Goal: Information Seeking & Learning: Learn about a topic

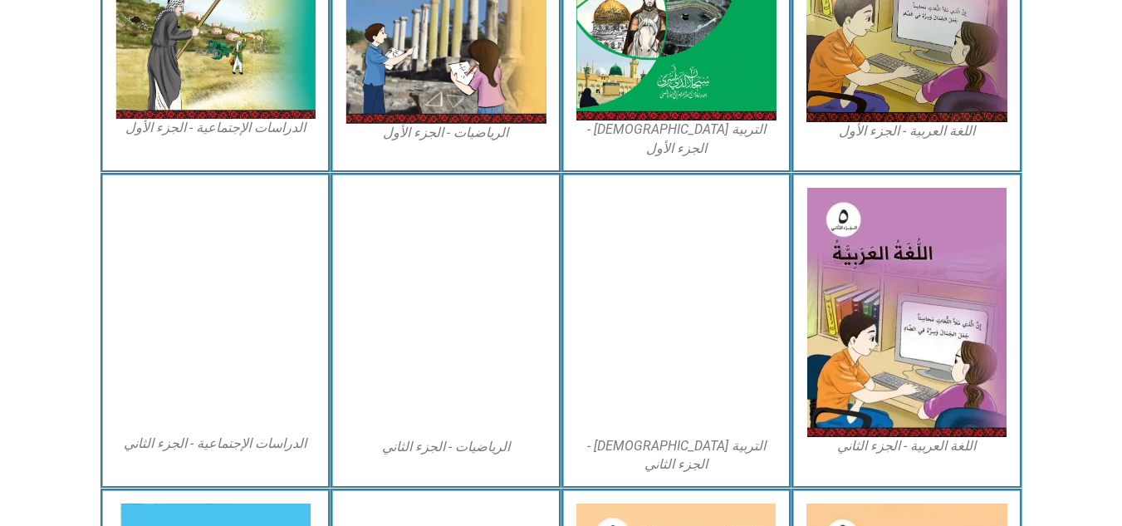
scroll to position [664, 0]
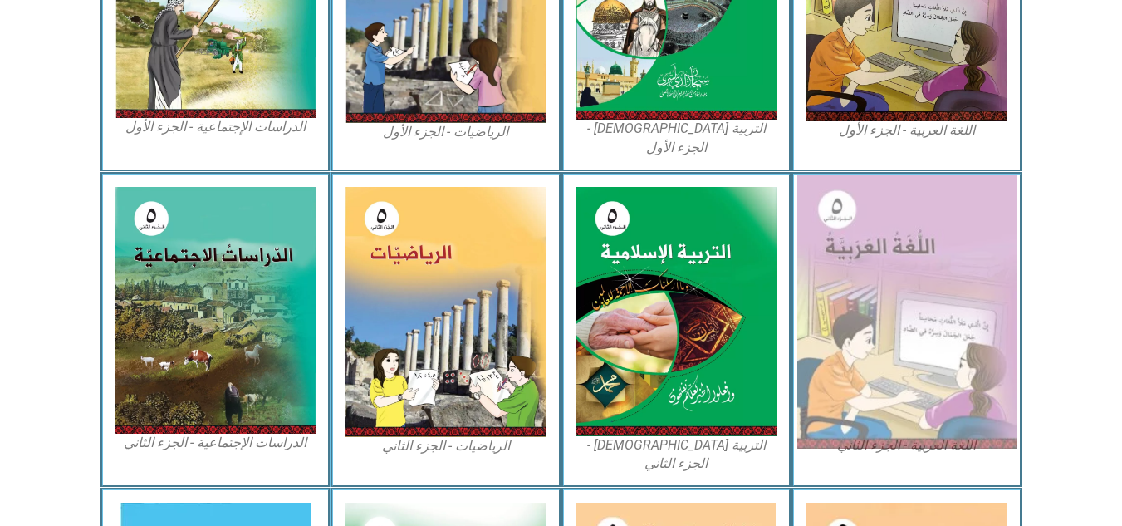
click at [886, 246] on img at bounding box center [906, 311] width 219 height 274
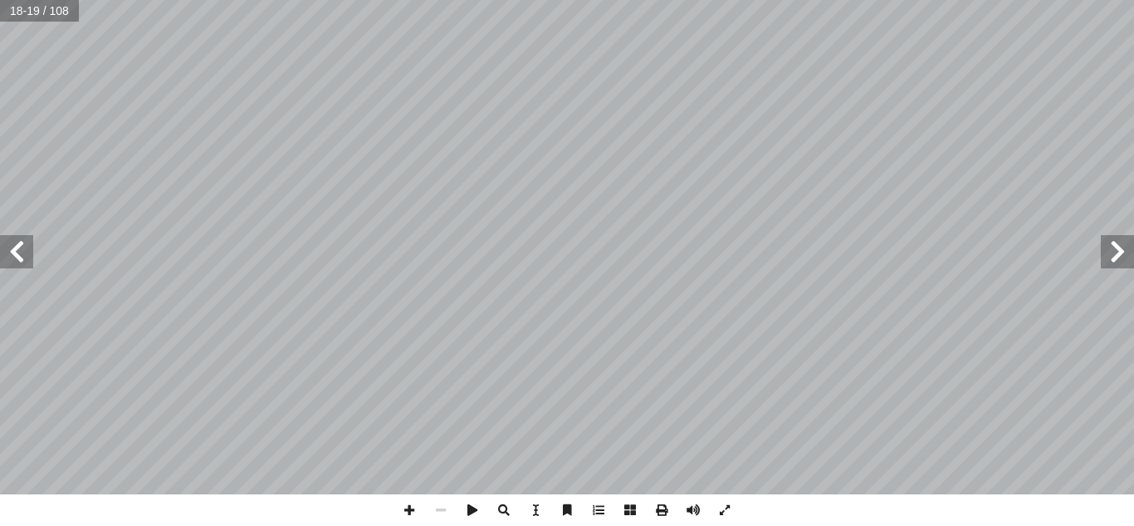
click at [14, 256] on span at bounding box center [16, 251] width 33 height 33
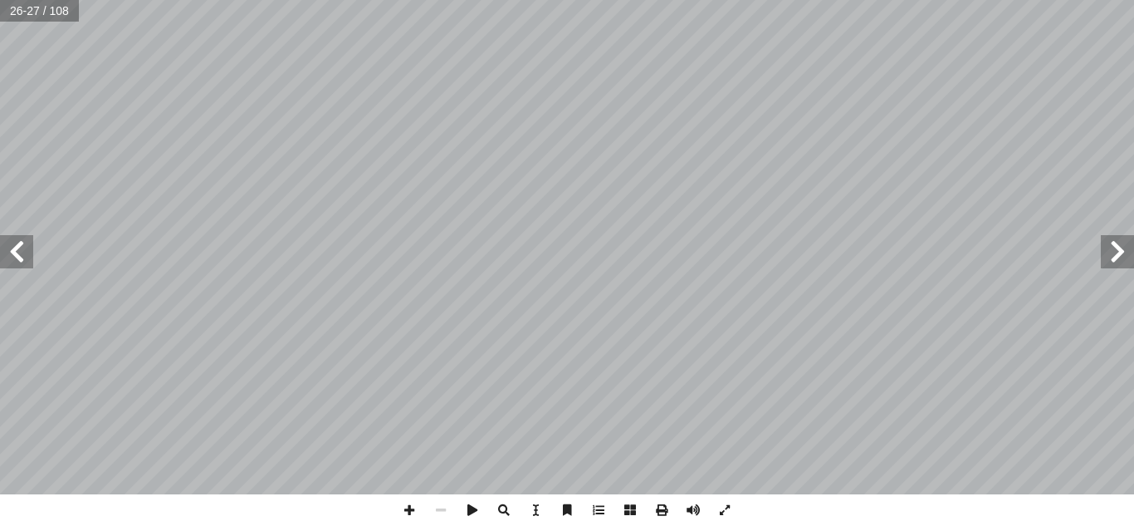
click at [14, 255] on span at bounding box center [16, 251] width 33 height 33
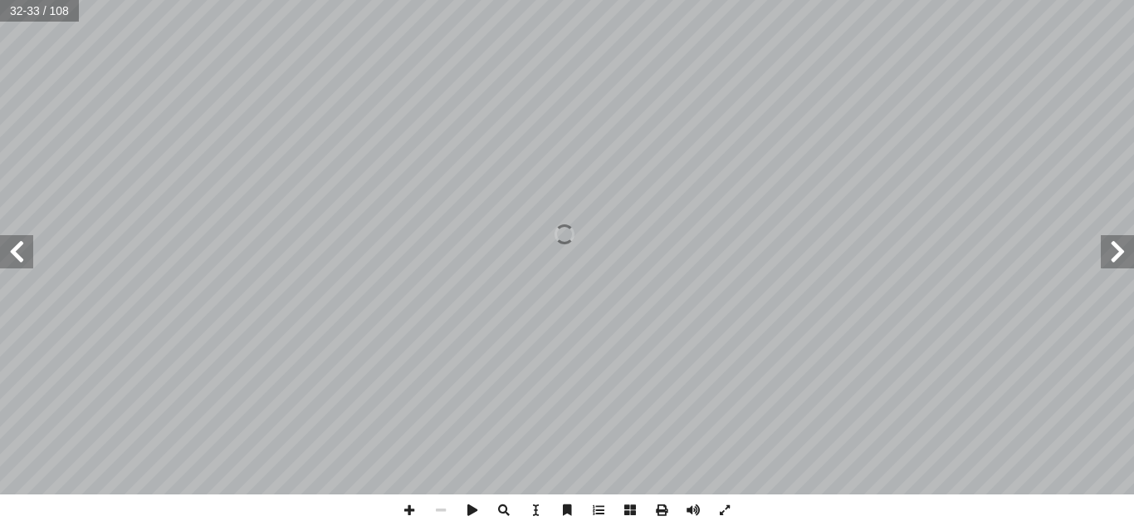
click at [14, 255] on span at bounding box center [16, 251] width 33 height 33
click at [24, 259] on span at bounding box center [16, 251] width 33 height 33
